Goal: Task Accomplishment & Management: Manage account settings

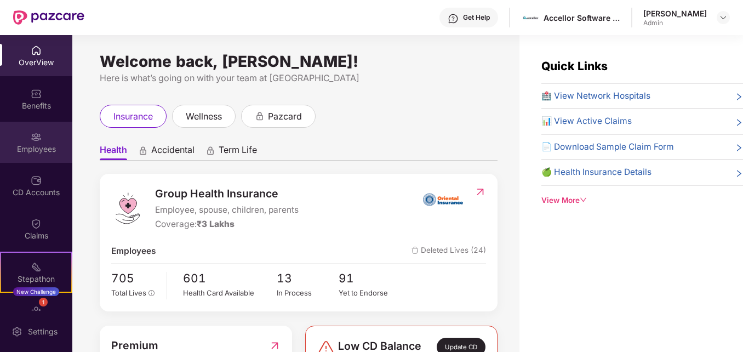
click at [42, 141] on div "Employees" at bounding box center [36, 142] width 72 height 41
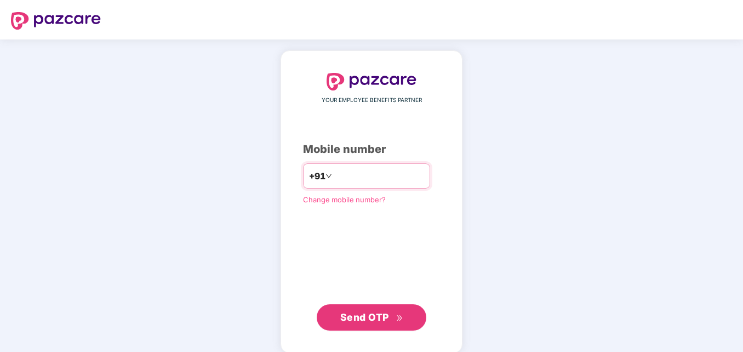
click at [334, 172] on input "**********" at bounding box center [379, 176] width 90 height 18
type input "**********"
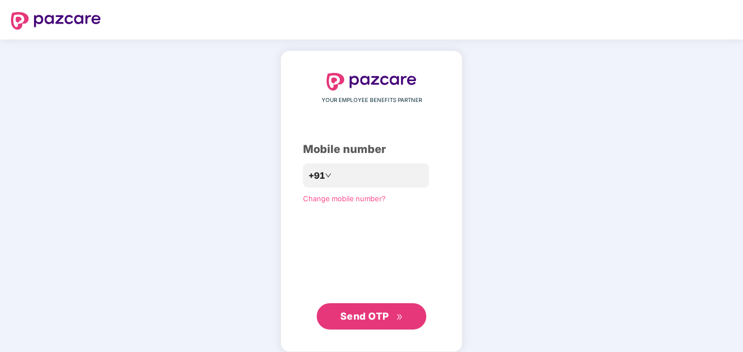
click at [383, 315] on span "Send OTP" at bounding box center [364, 316] width 49 height 12
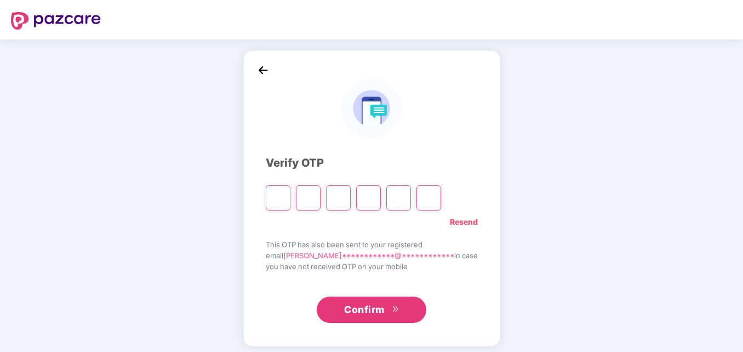
type input "*"
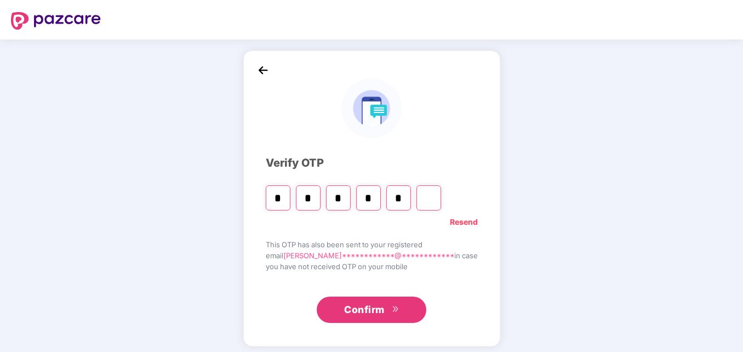
type input "*"
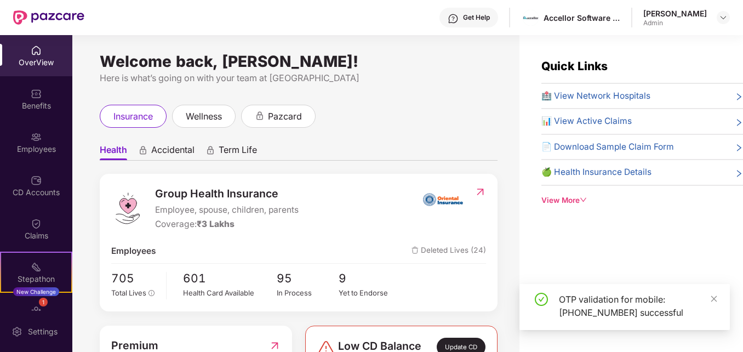
scroll to position [35, 0]
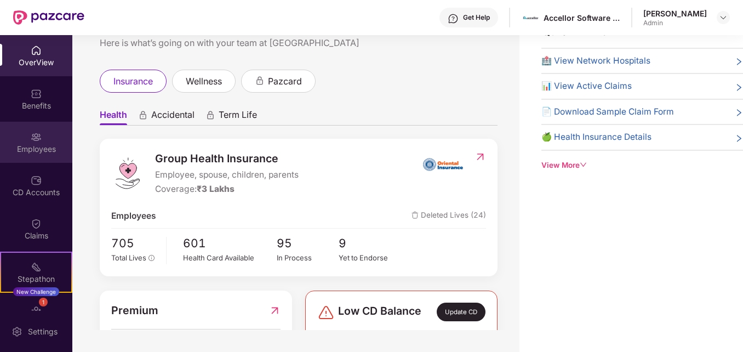
click at [41, 156] on div "Employees" at bounding box center [36, 142] width 72 height 41
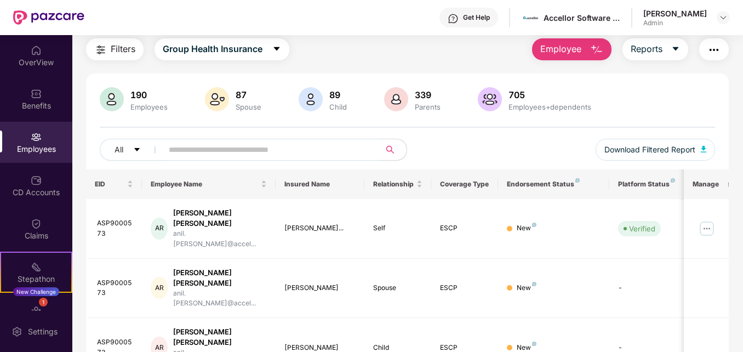
click at [583, 58] on button "Employee" at bounding box center [571, 49] width 79 height 22
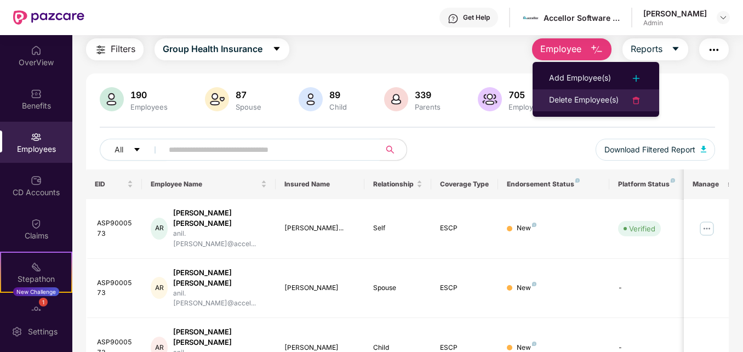
click at [583, 94] on div "Delete Employee(s)" at bounding box center [584, 100] width 70 height 13
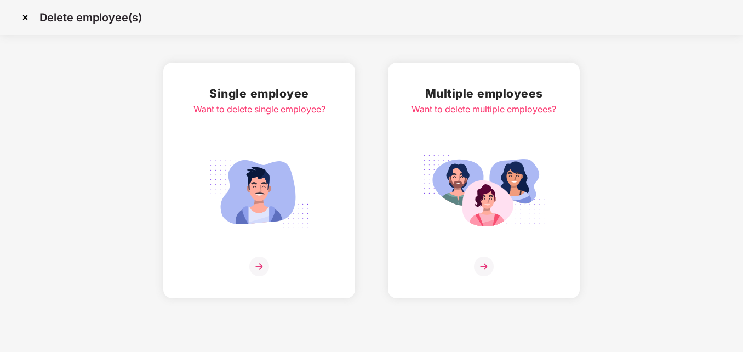
click at [464, 195] on img at bounding box center [484, 192] width 123 height 86
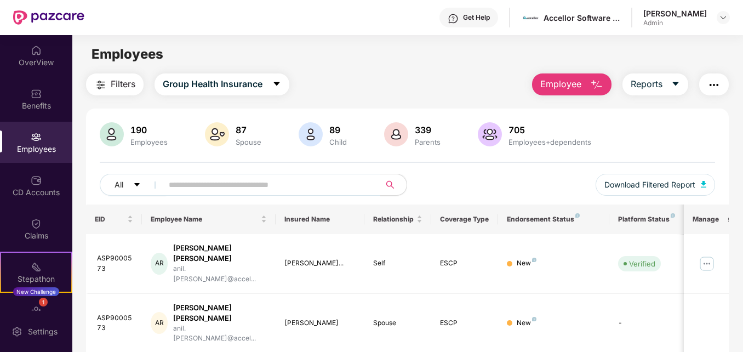
click at [215, 185] on input "text" at bounding box center [267, 185] width 196 height 16
click at [267, 185] on input "text" at bounding box center [267, 185] width 196 height 16
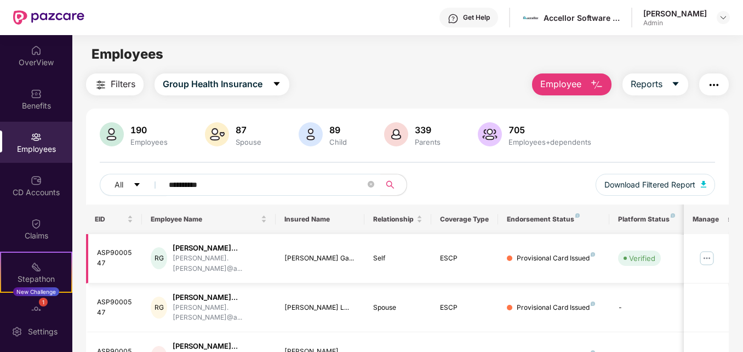
type input "**********"
click at [711, 257] on img at bounding box center [707, 258] width 18 height 18
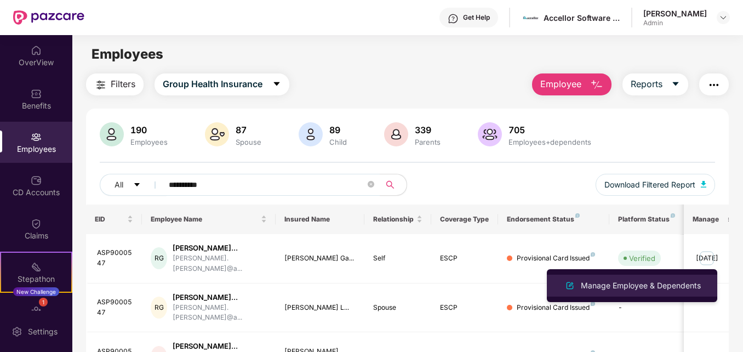
click at [640, 284] on div "Manage Employee & Dependents" at bounding box center [641, 286] width 124 height 12
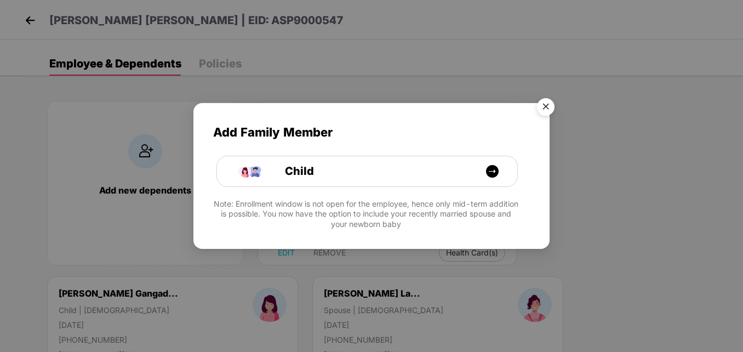
click at [547, 110] on img "Close" at bounding box center [546, 108] width 31 height 31
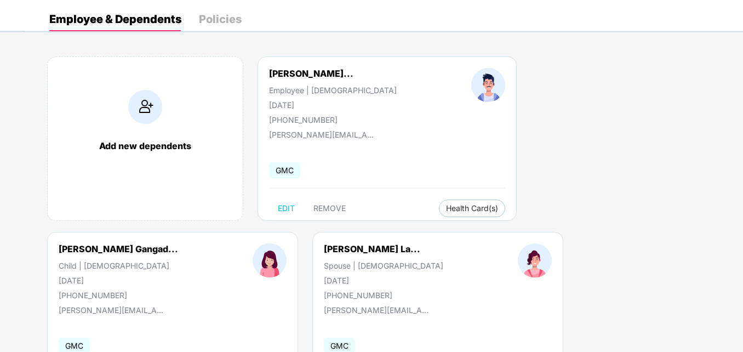
scroll to position [70, 0]
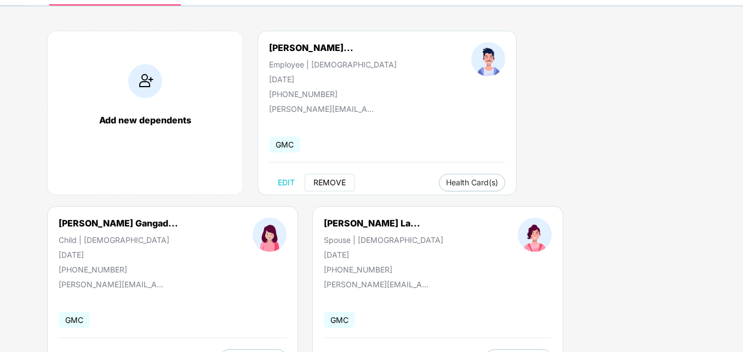
click at [320, 182] on span "REMOVE" at bounding box center [330, 182] width 32 height 9
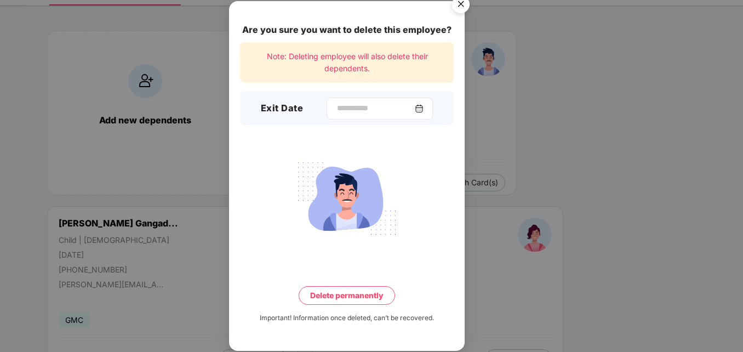
click at [424, 106] on img at bounding box center [419, 108] width 9 height 9
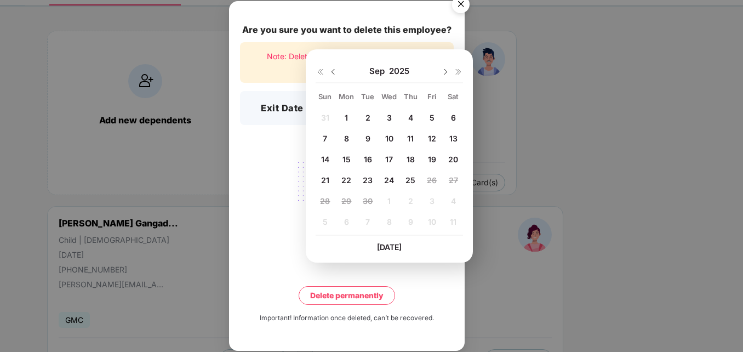
click at [392, 178] on span "24" at bounding box center [389, 179] width 10 height 9
type input "**********"
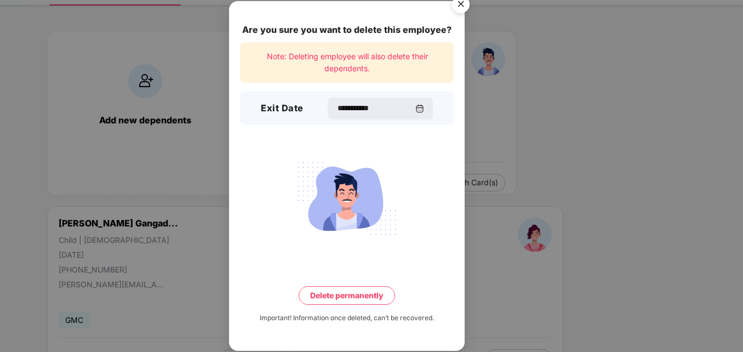
click at [350, 296] on button "Delete permanently" at bounding box center [347, 295] width 96 height 19
